Goal: Information Seeking & Learning: Learn about a topic

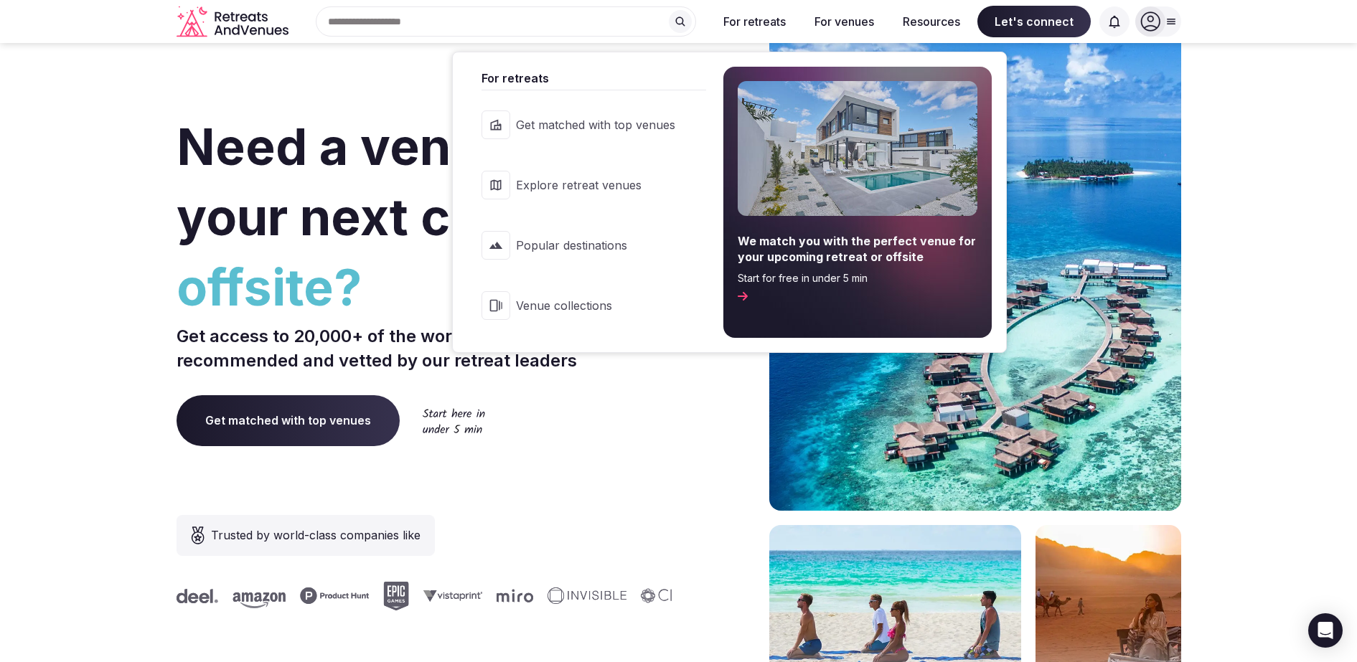
click at [608, 191] on span "Explore retreat venues" at bounding box center [595, 185] width 159 height 16
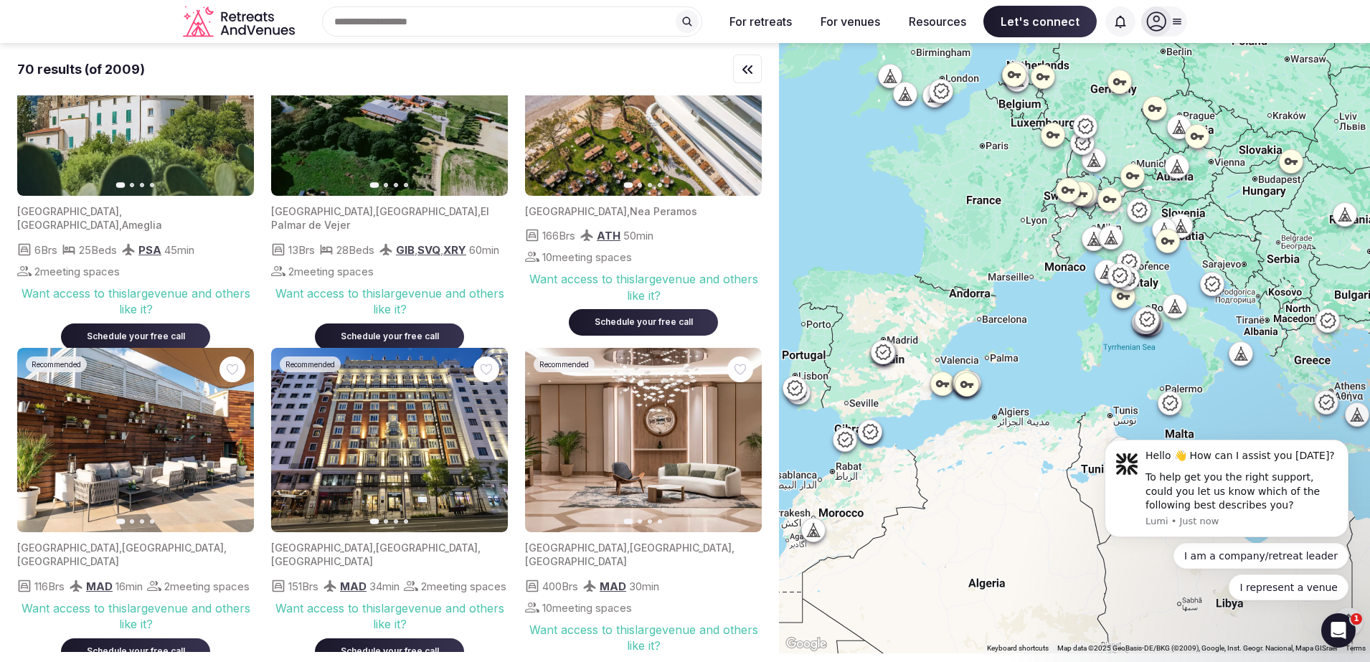
click at [649, 33] on input "text" at bounding box center [512, 21] width 380 height 30
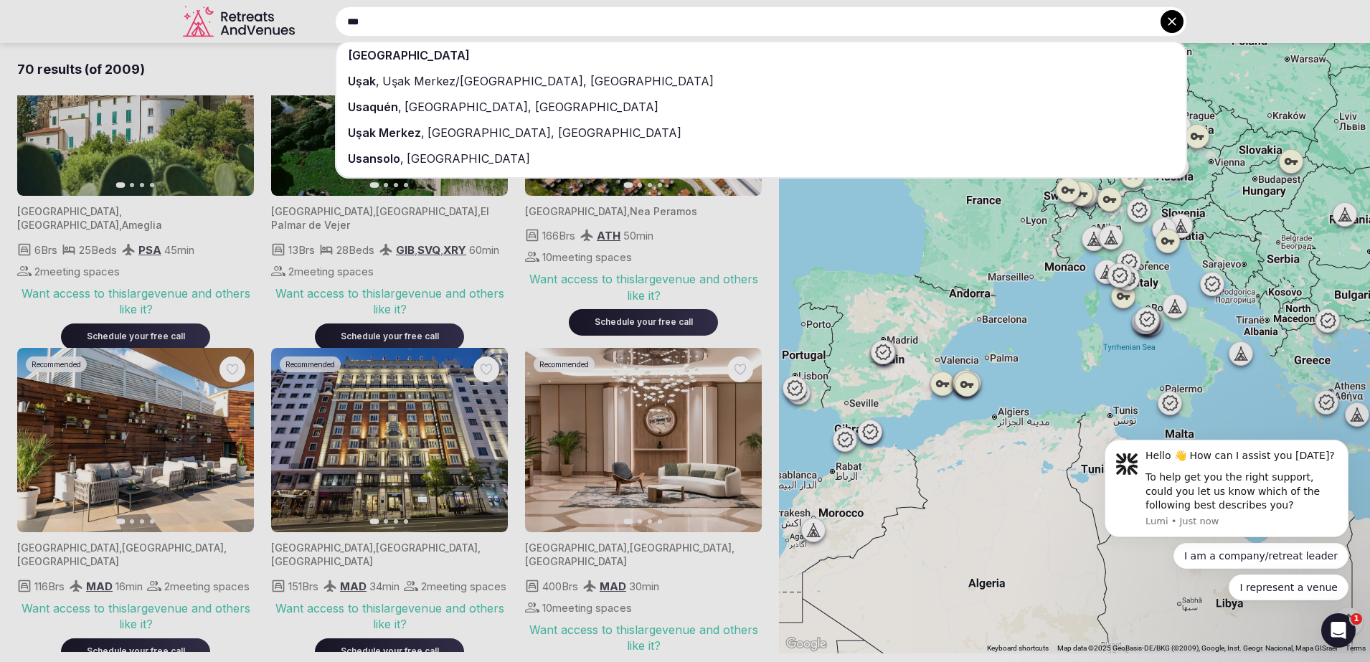
type input "***"
click at [647, 57] on div "[GEOGRAPHIC_DATA]" at bounding box center [760, 55] width 849 height 26
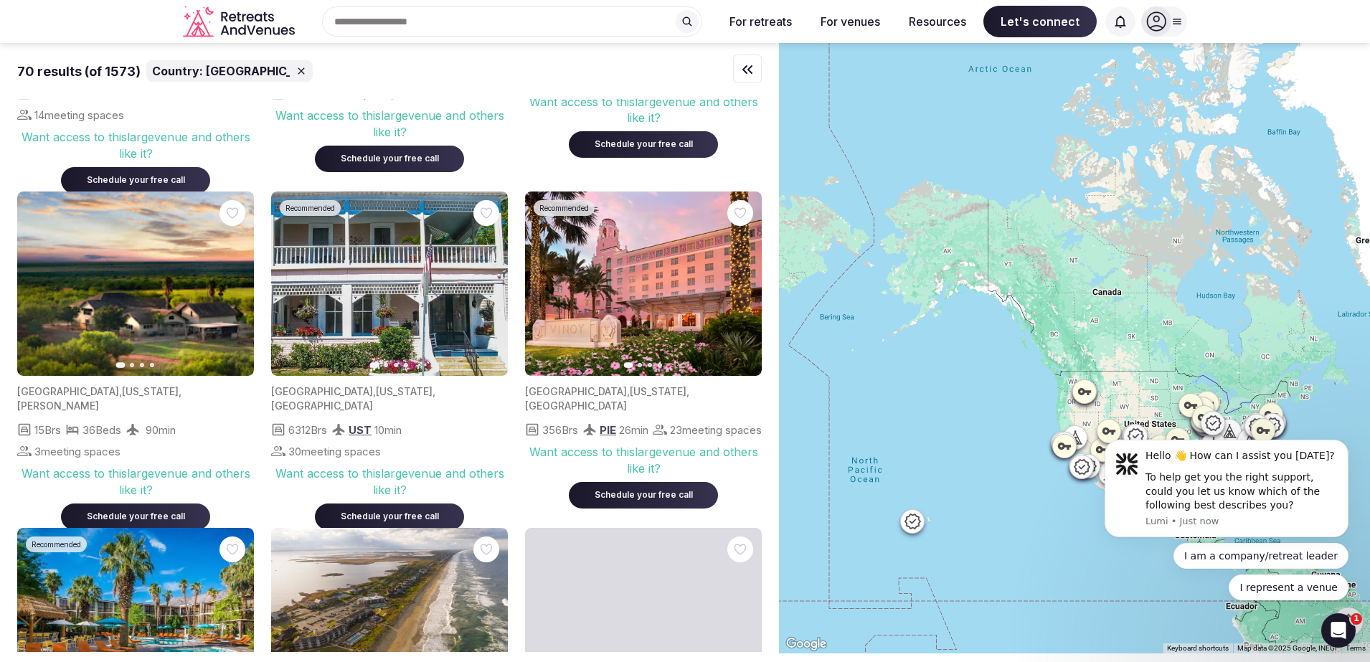
scroll to position [269, 0]
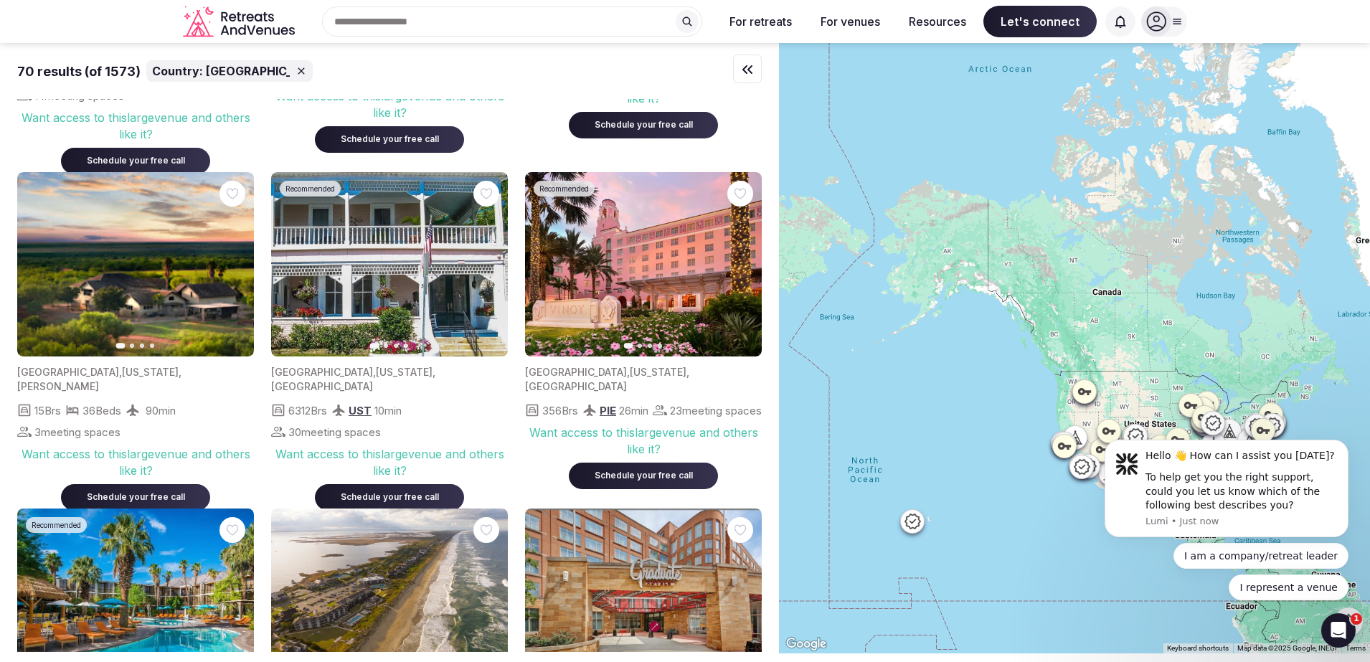
click at [491, 265] on icon "button" at bounding box center [487, 264] width 11 height 11
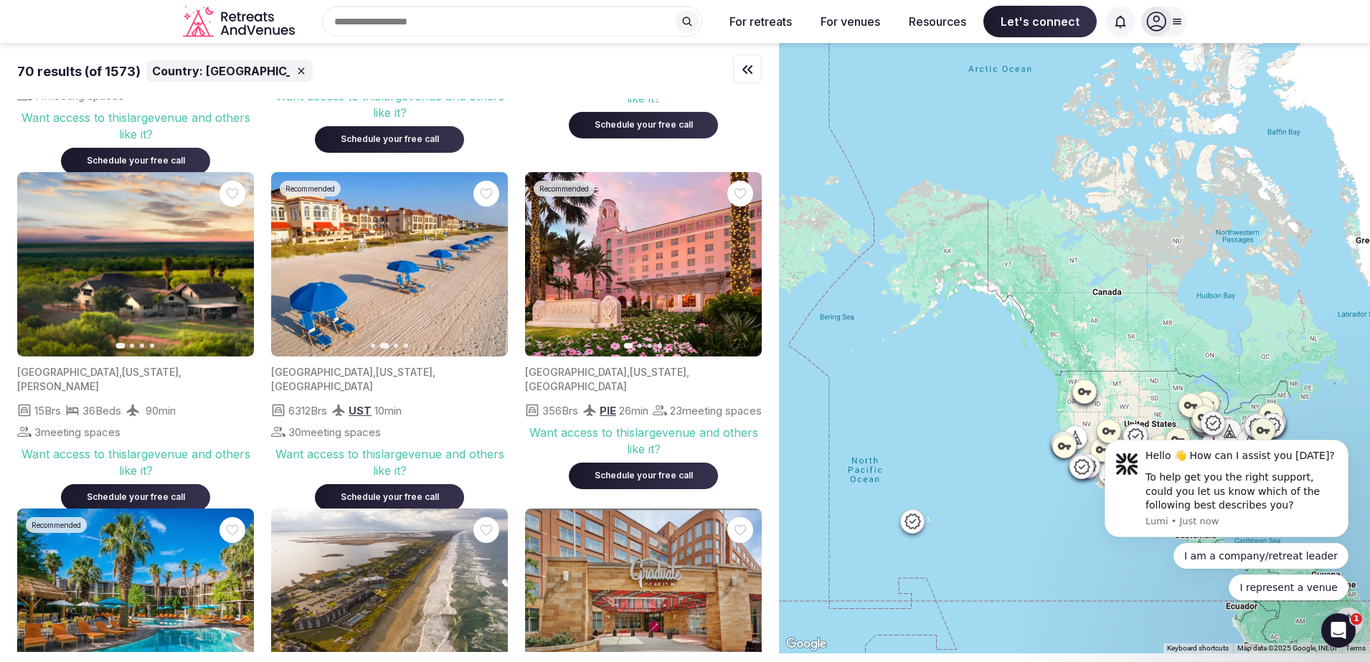
click at [491, 265] on icon "button" at bounding box center [487, 264] width 11 height 11
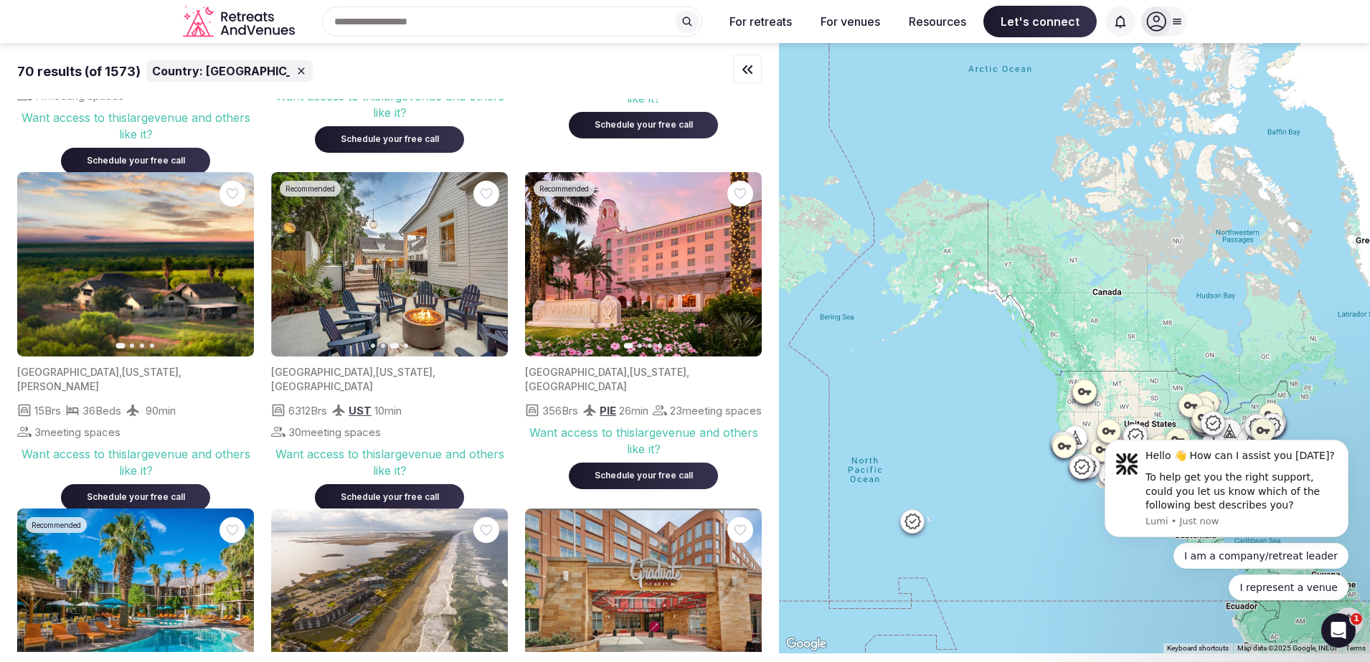
click at [491, 265] on icon "button" at bounding box center [487, 264] width 11 height 11
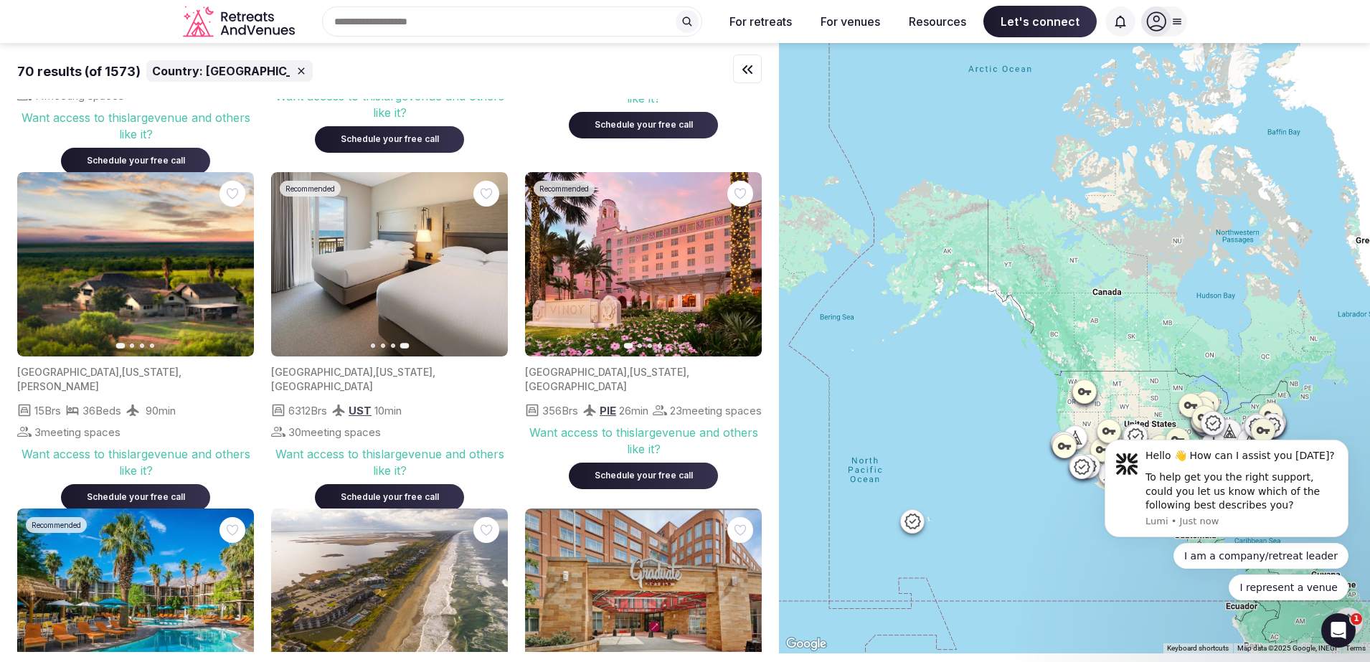
drag, startPoint x: 397, startPoint y: 318, endPoint x: 349, endPoint y: 448, distance: 138.7
click at [349, 448] on div "Want access to this large venue and others like it?" at bounding box center [389, 462] width 237 height 32
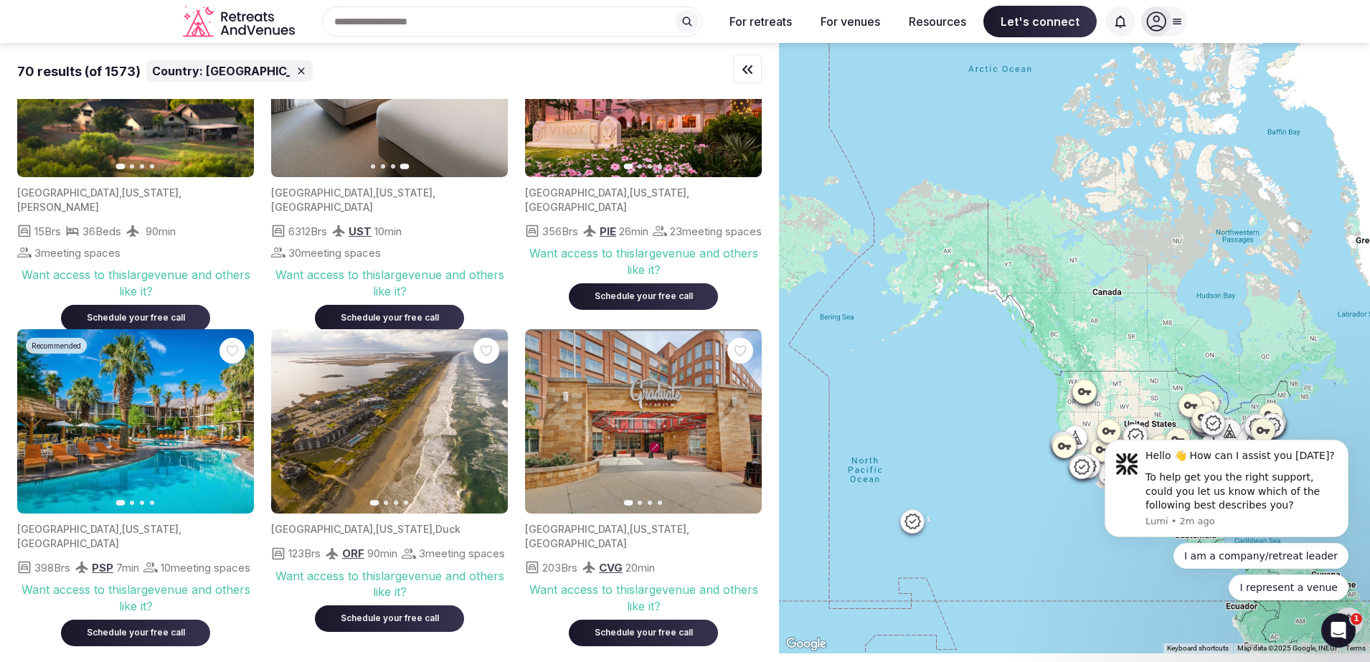
scroll to position [538, 0]
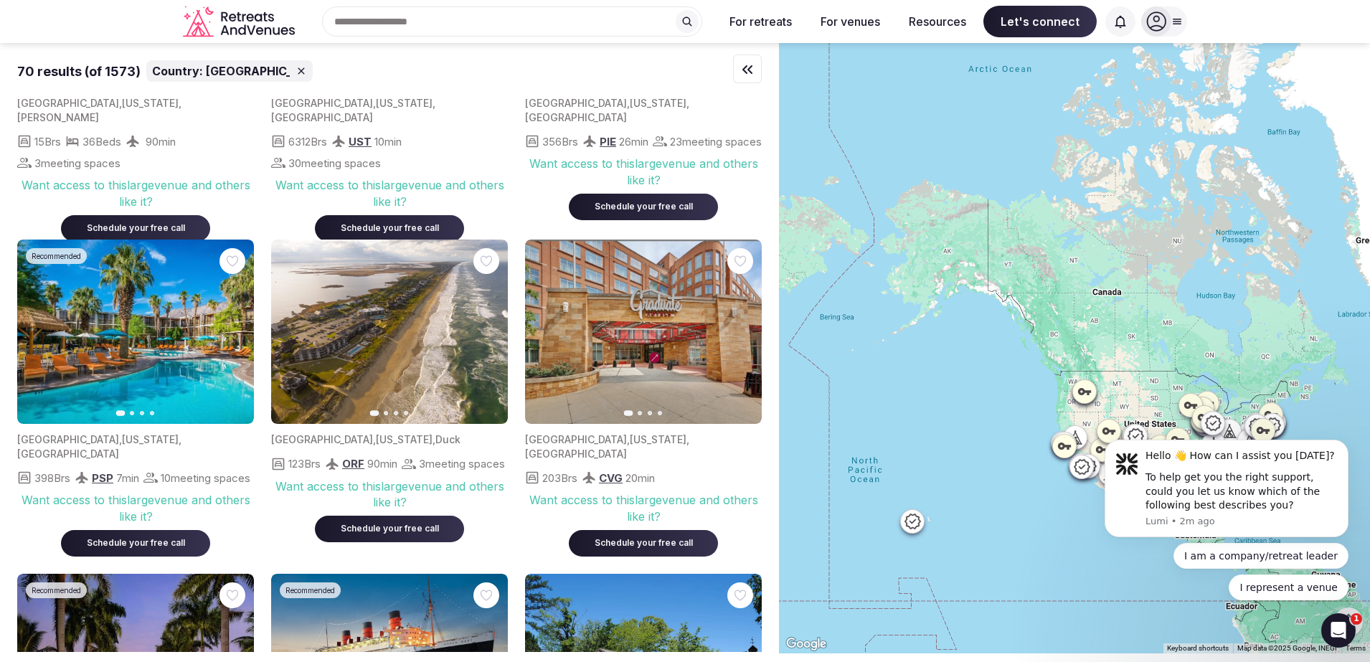
click at [487, 341] on button "Next slide" at bounding box center [487, 332] width 23 height 23
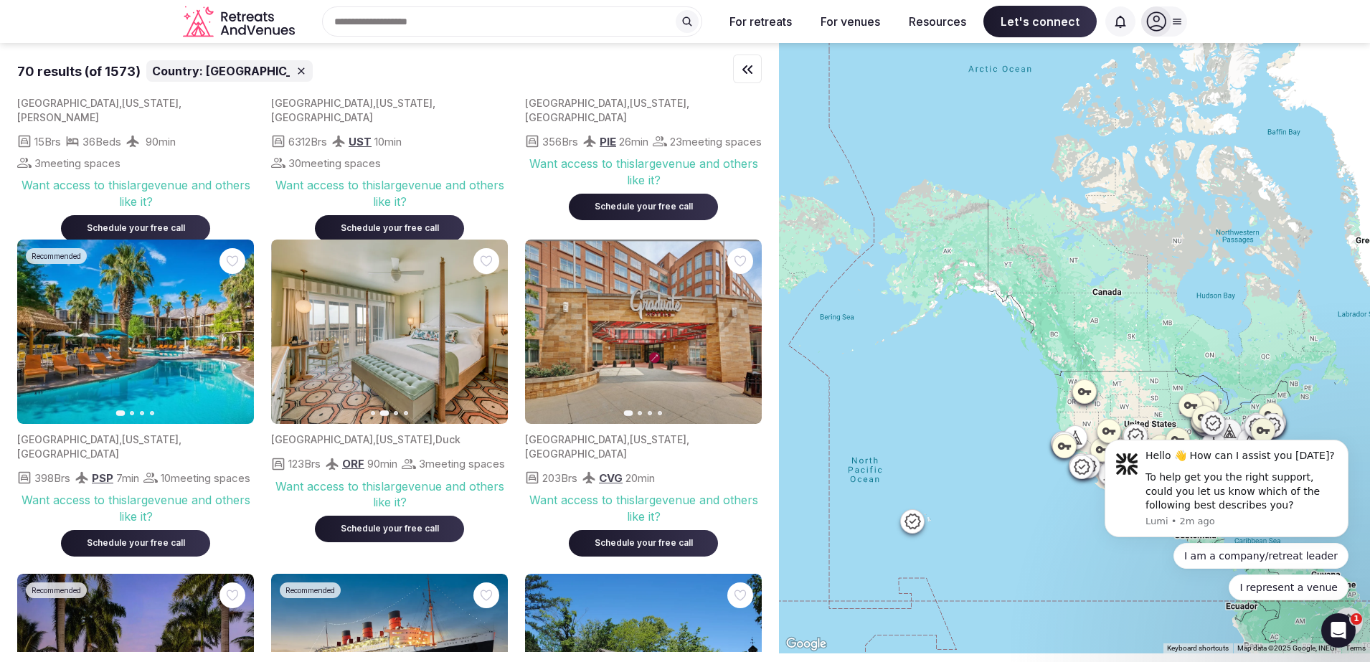
click at [487, 341] on button "Next slide" at bounding box center [487, 332] width 23 height 23
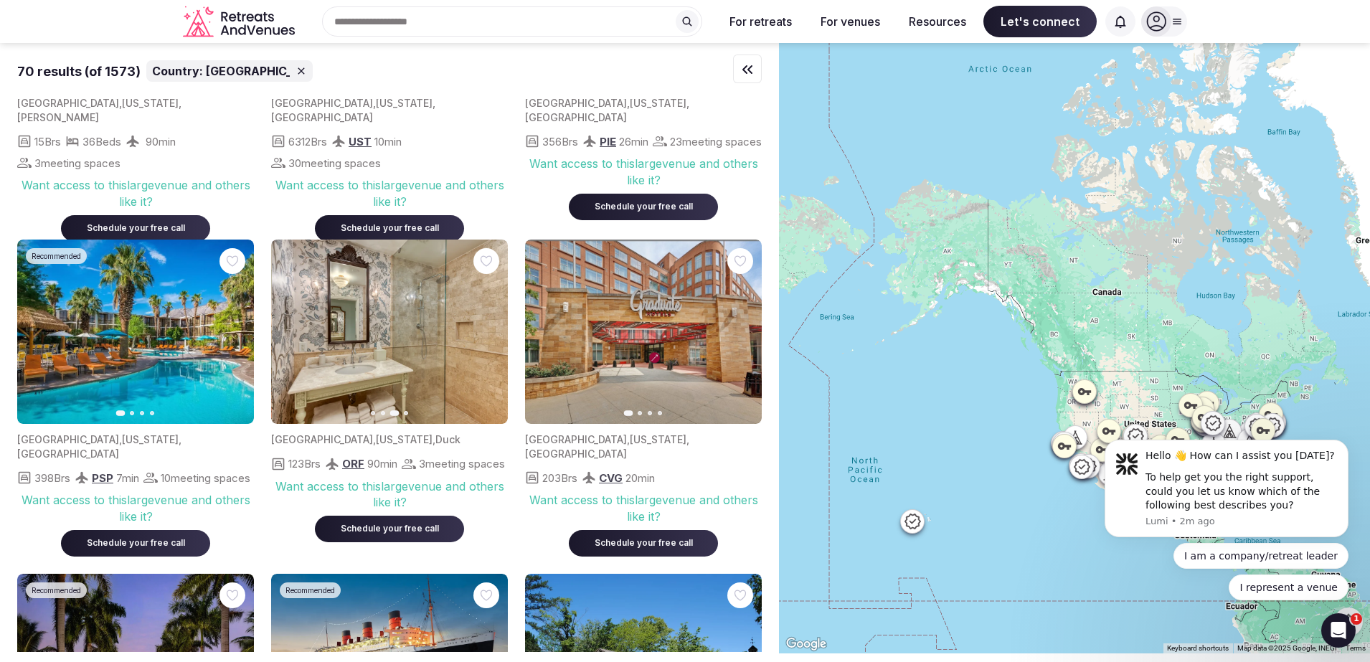
click at [487, 341] on button "Next slide" at bounding box center [487, 332] width 23 height 23
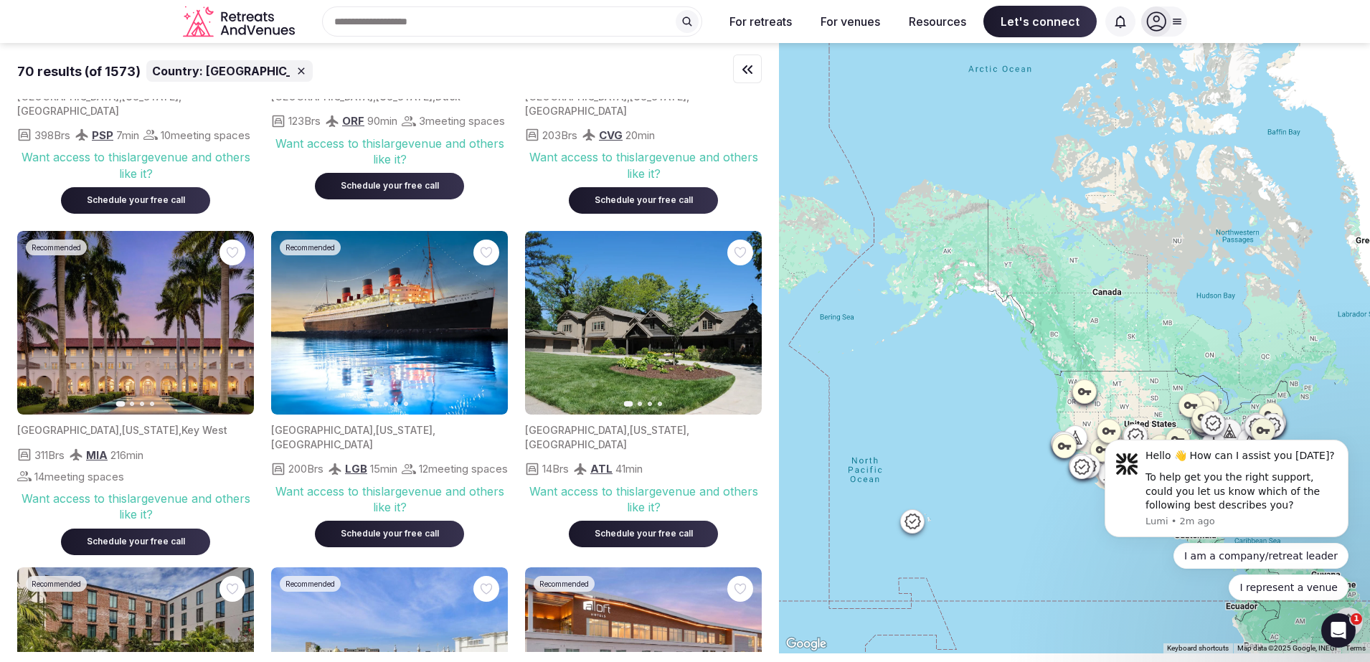
scroll to position [986, 0]
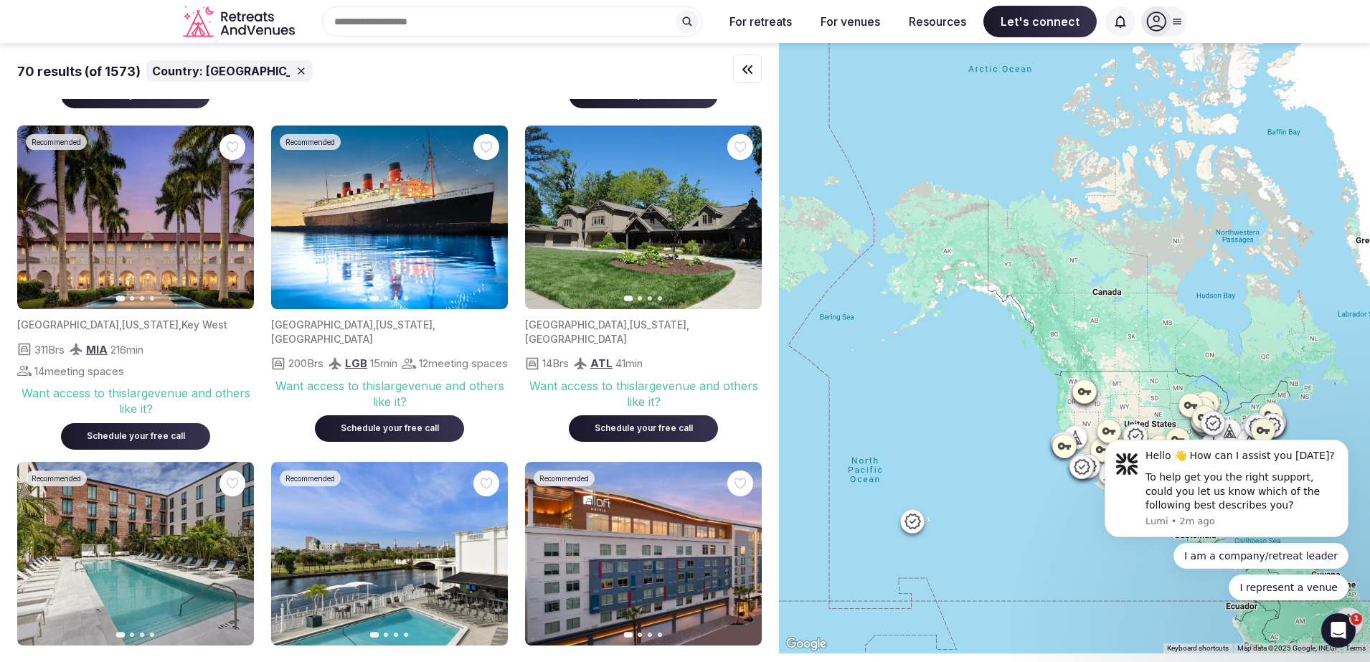
click at [236, 220] on icon "button" at bounding box center [235, 217] width 6 height 10
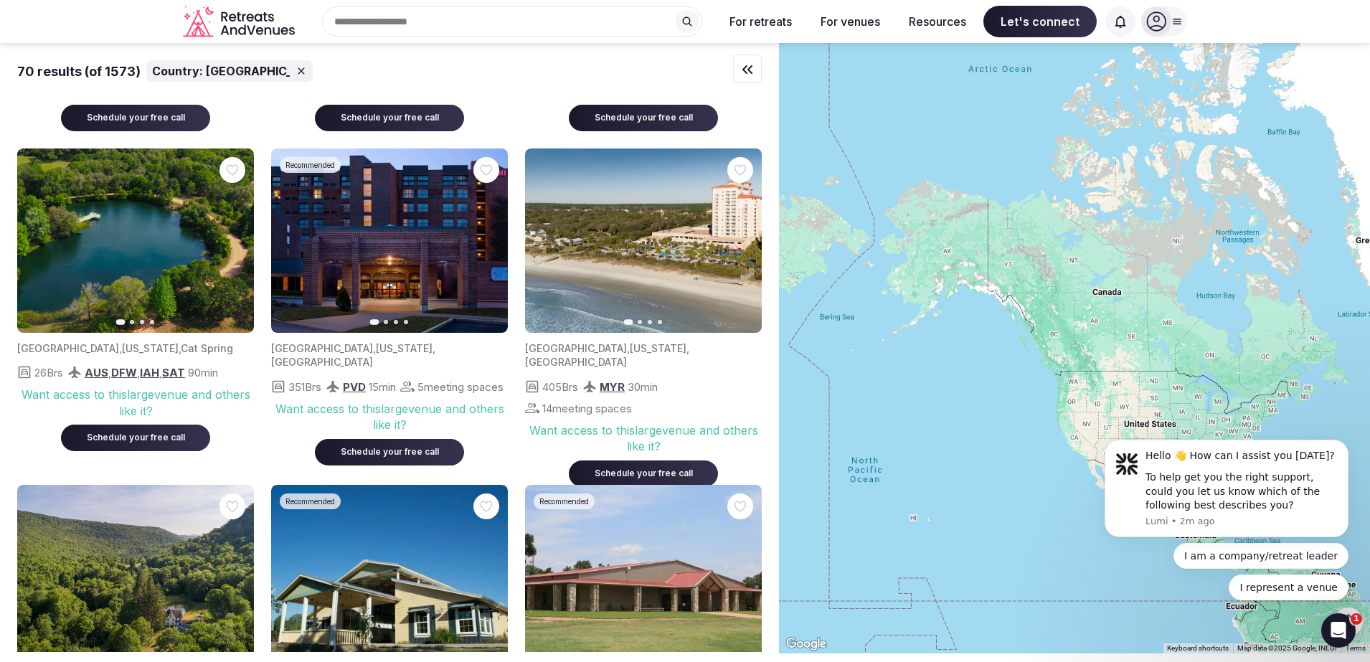
scroll to position [1704, 0]
